Goal: Task Accomplishment & Management: Manage account settings

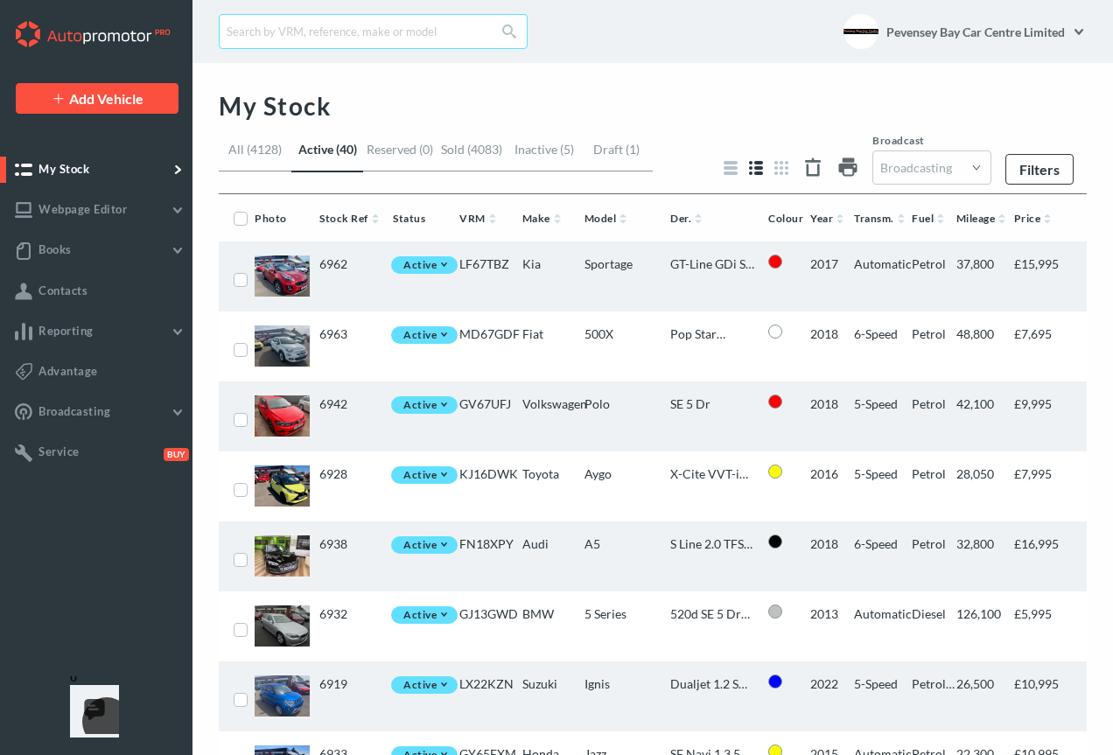
click at [378, 30] on input "text" at bounding box center [373, 31] width 309 height 35
click at [536, 150] on link "Inactive (5)" at bounding box center [544, 157] width 73 height 30
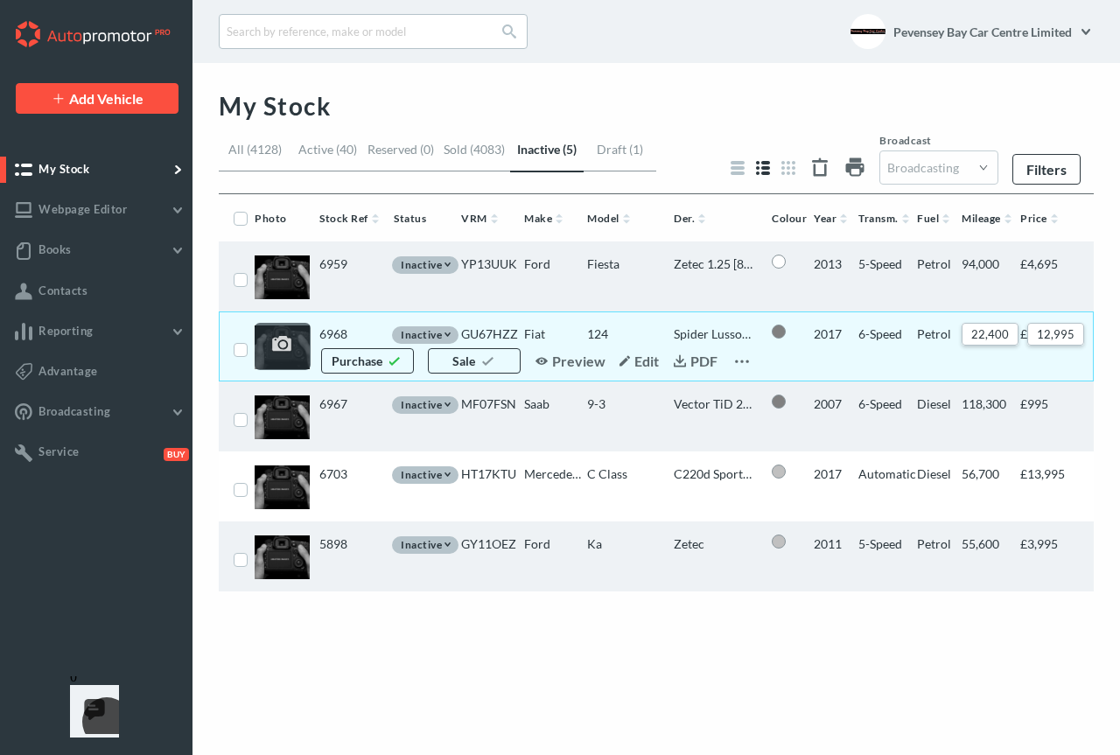
click at [295, 337] on img at bounding box center [285, 344] width 32 height 23
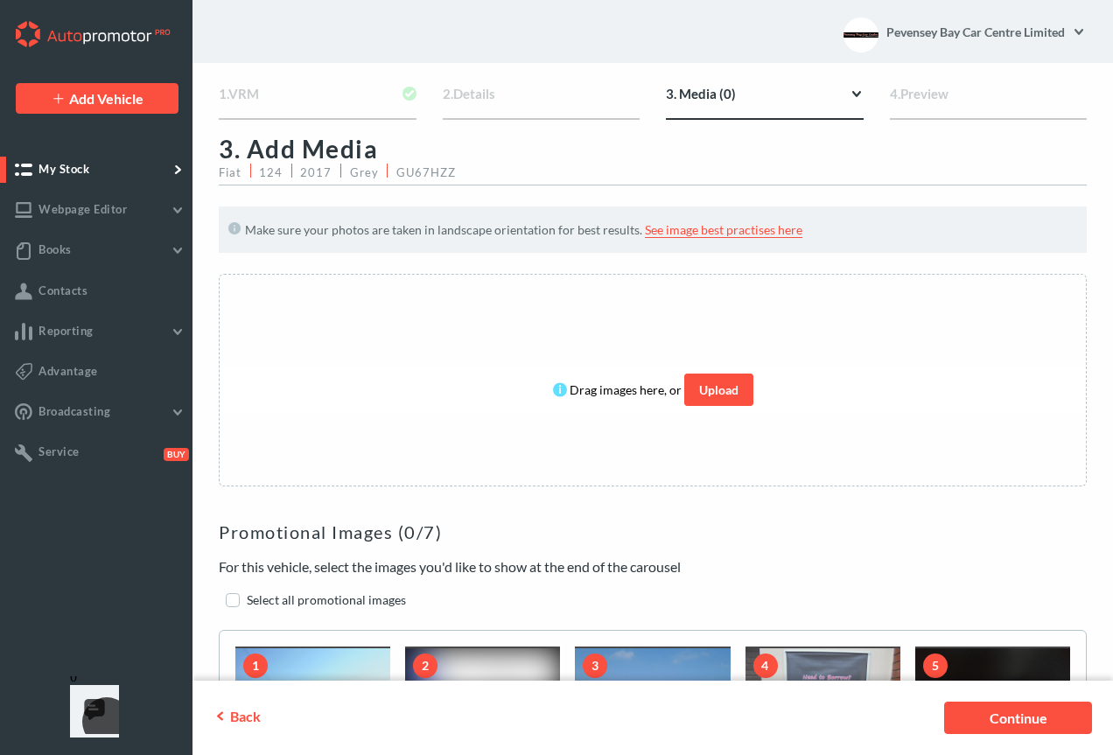
click at [737, 394] on link "Upload" at bounding box center [718, 390] width 69 height 32
click at [746, 394] on link "Upload" at bounding box center [718, 390] width 69 height 32
